Goal: Task Accomplishment & Management: Manage account settings

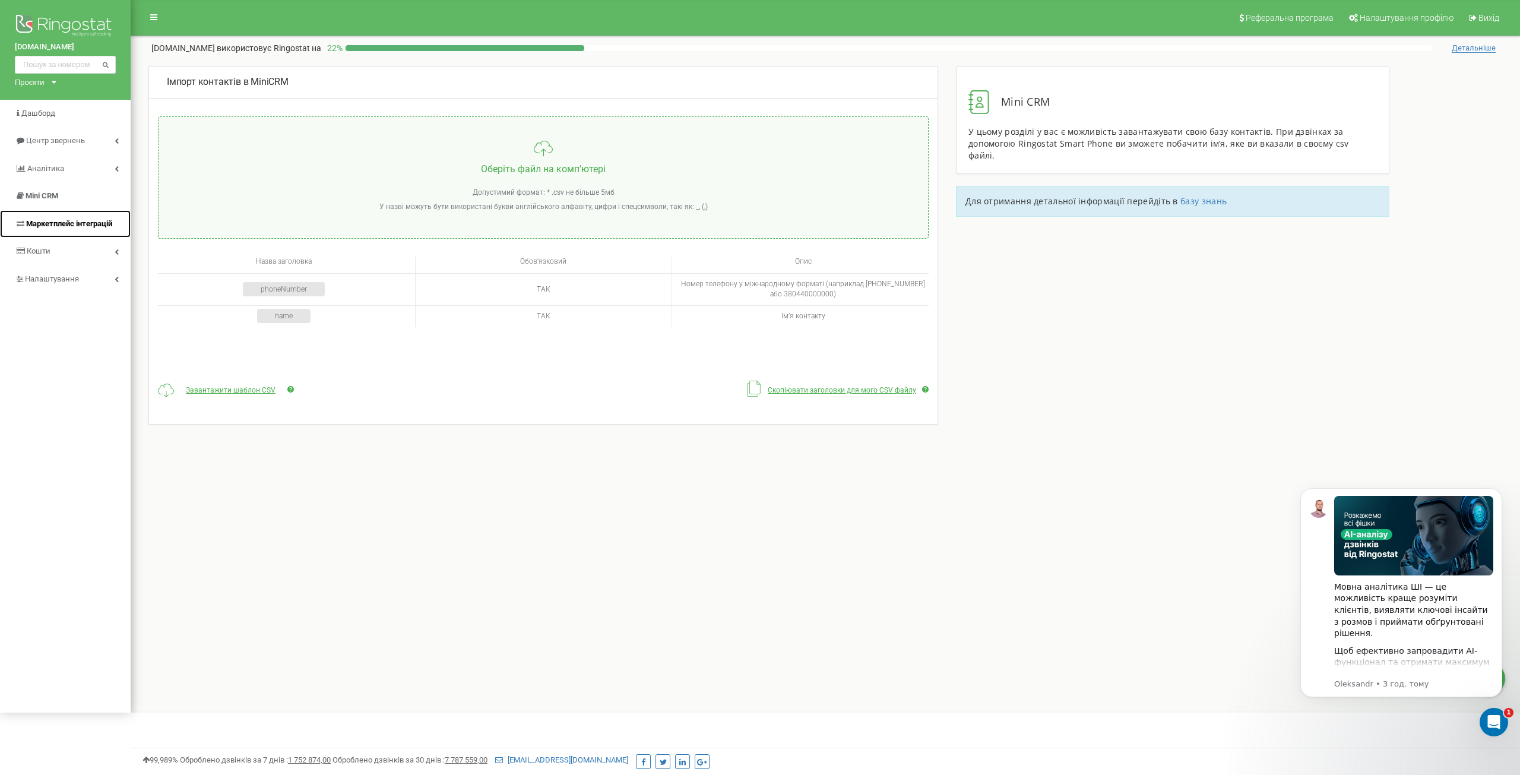
click at [96, 224] on span "Маркетплейс інтеграцій" at bounding box center [69, 223] width 86 height 9
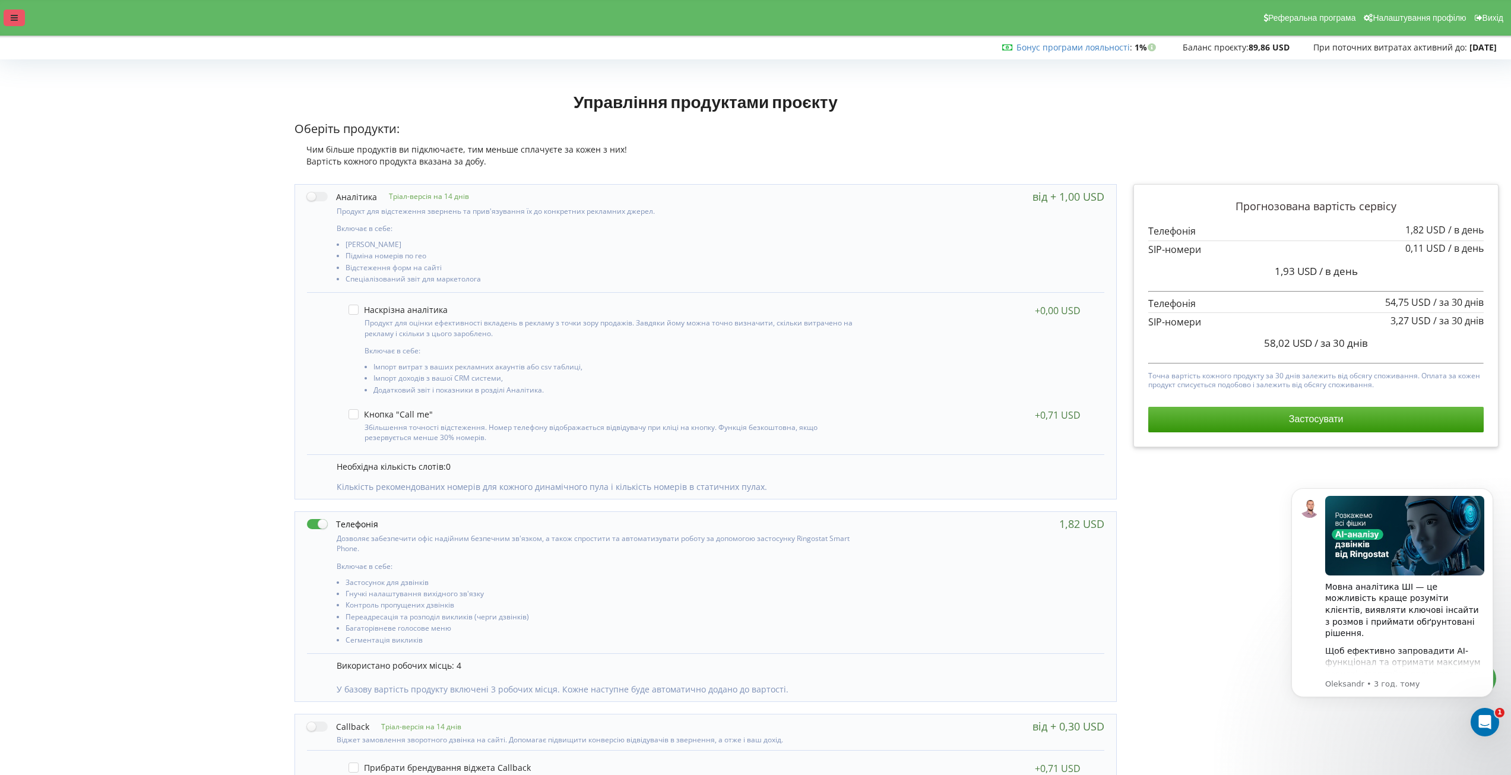
click at [17, 10] on div at bounding box center [14, 18] width 21 height 17
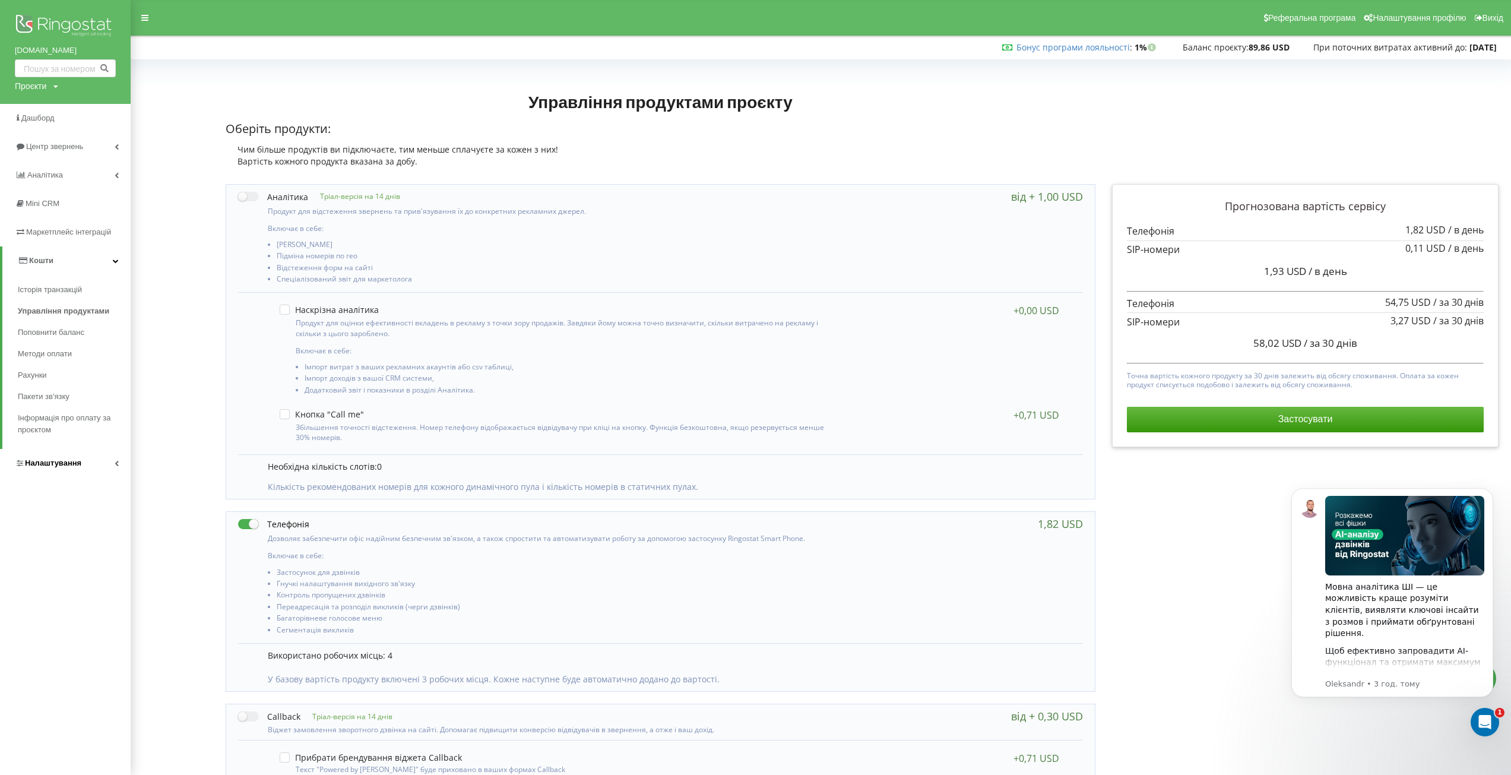
click at [118, 466] on icon at bounding box center [117, 463] width 4 height 6
click at [83, 346] on span "Віртуальна АТС" at bounding box center [57, 347] width 61 height 12
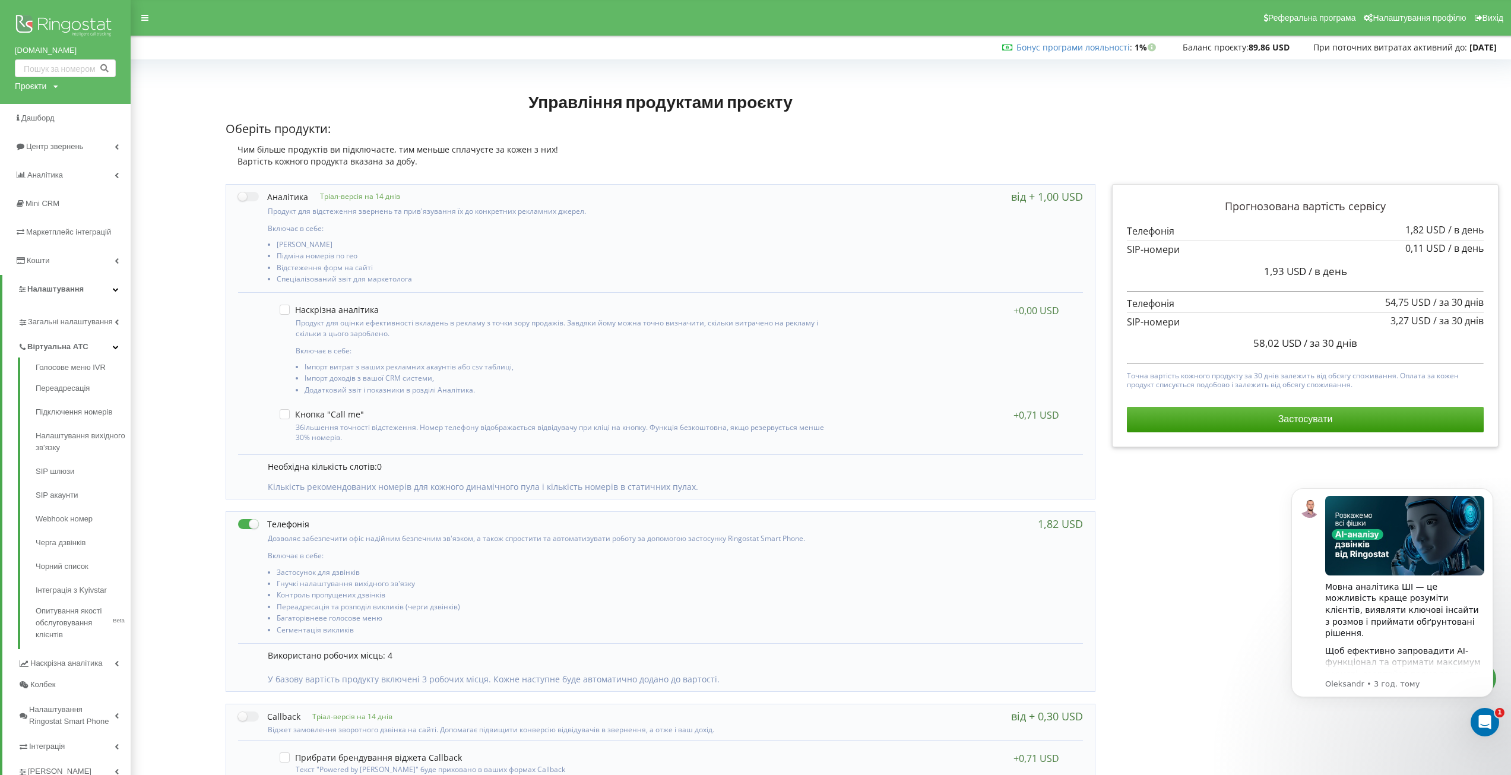
click at [41, 343] on span "Віртуальна АТС" at bounding box center [57, 347] width 61 height 12
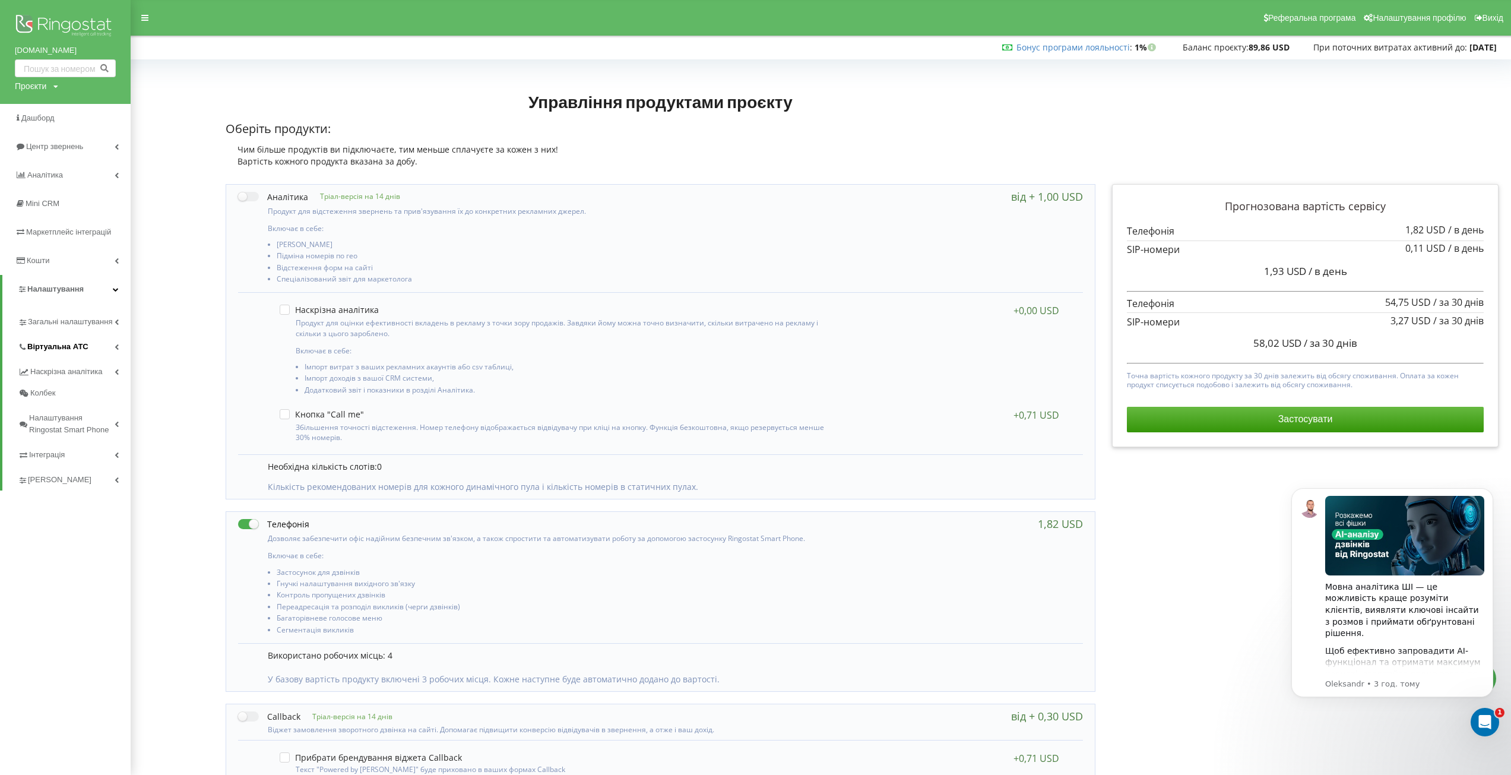
click at [46, 352] on span "Віртуальна АТС" at bounding box center [57, 347] width 61 height 12
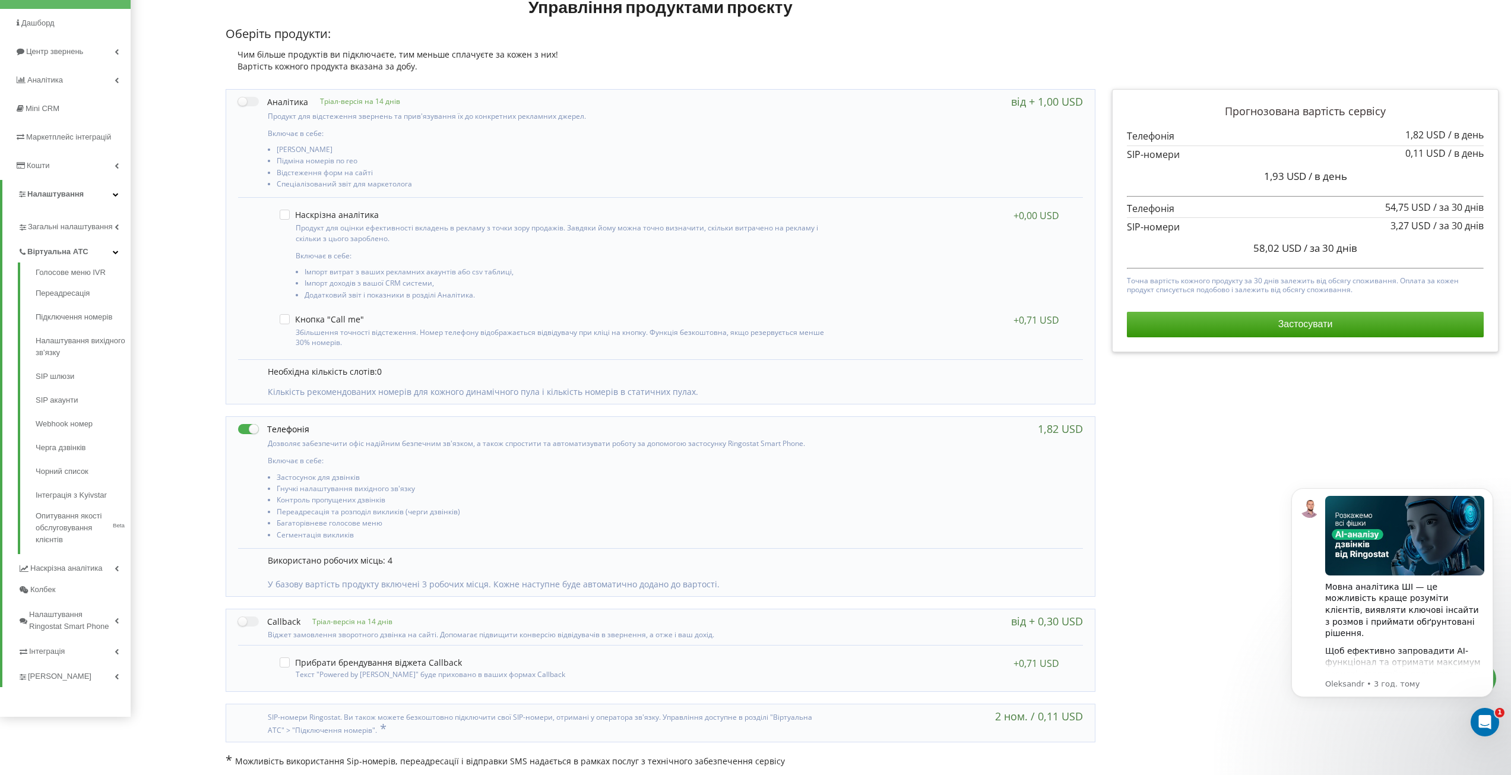
scroll to position [110, 0]
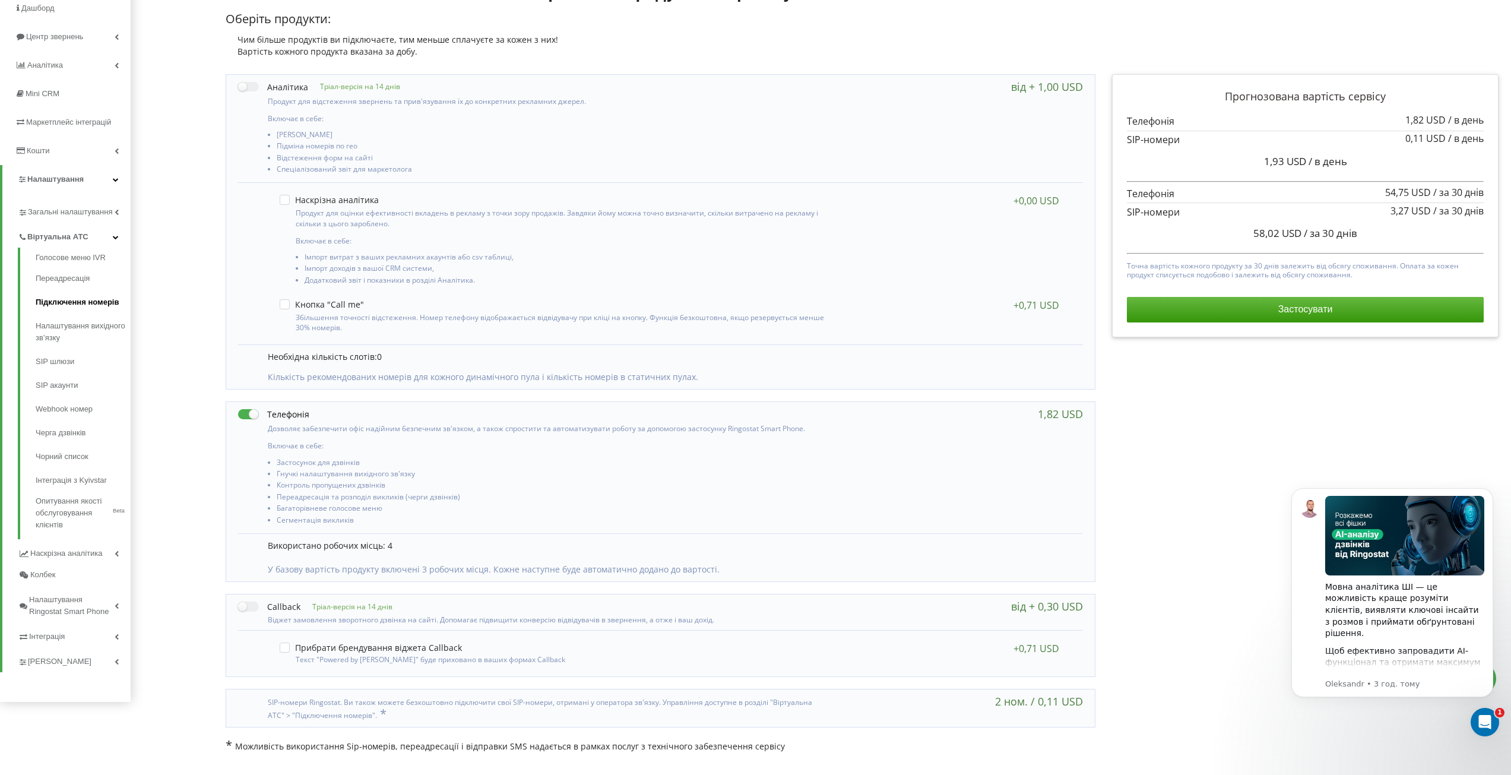
click at [71, 302] on link "Підключення номерів" at bounding box center [83, 302] width 95 height 24
